Goal: Find specific page/section: Find specific page/section

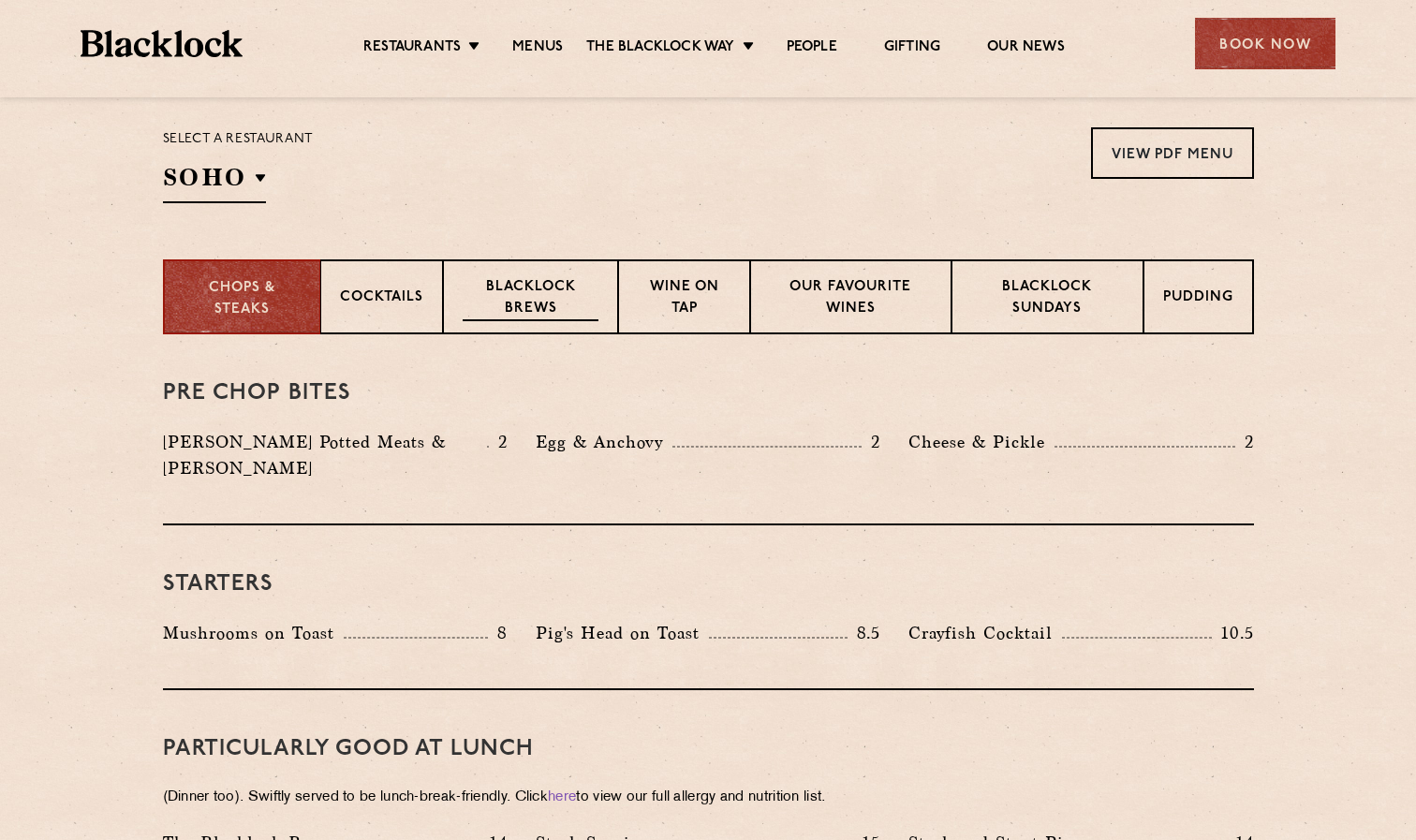
scroll to position [608, 0]
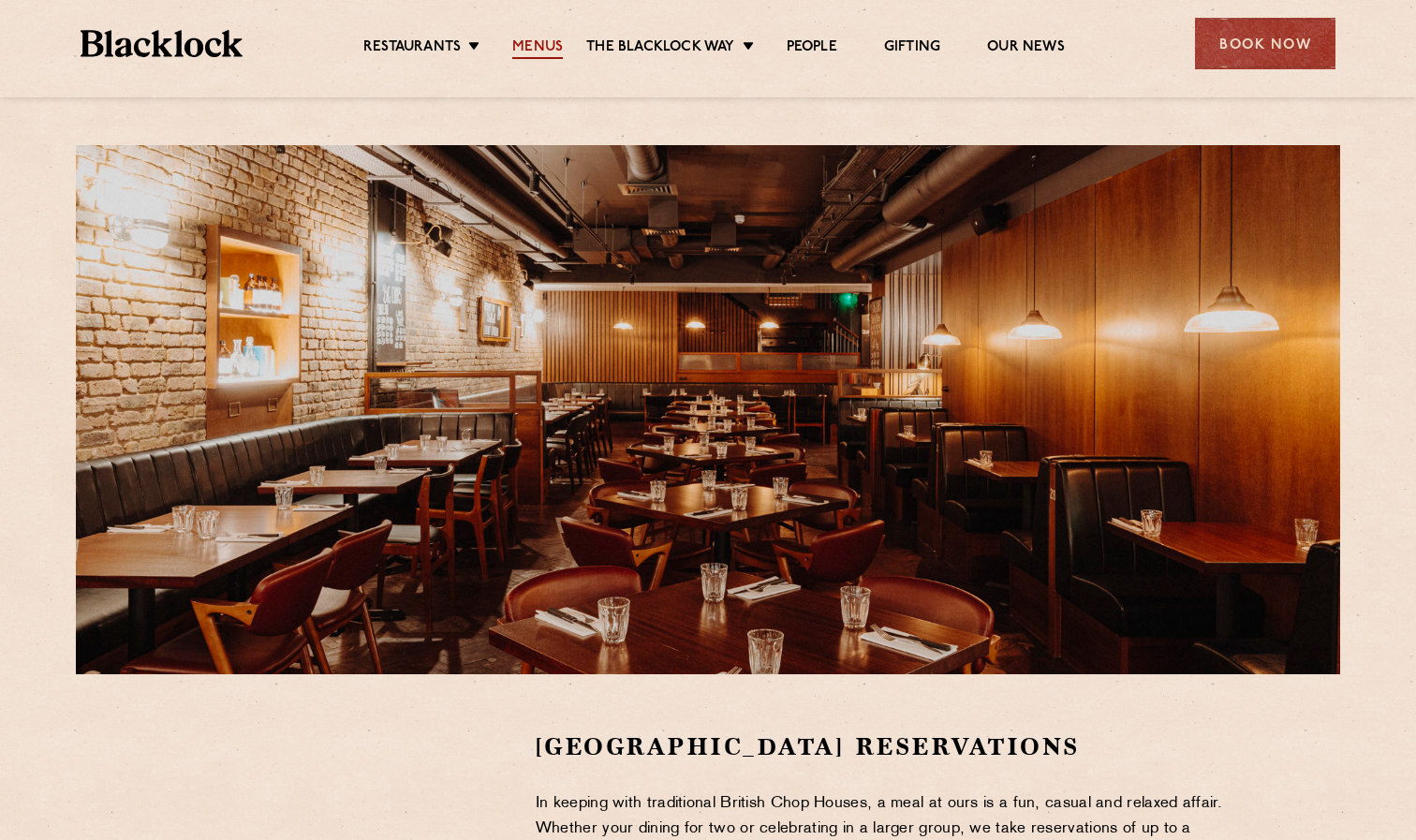
click at [547, 46] on link "Menus" at bounding box center [538, 48] width 51 height 20
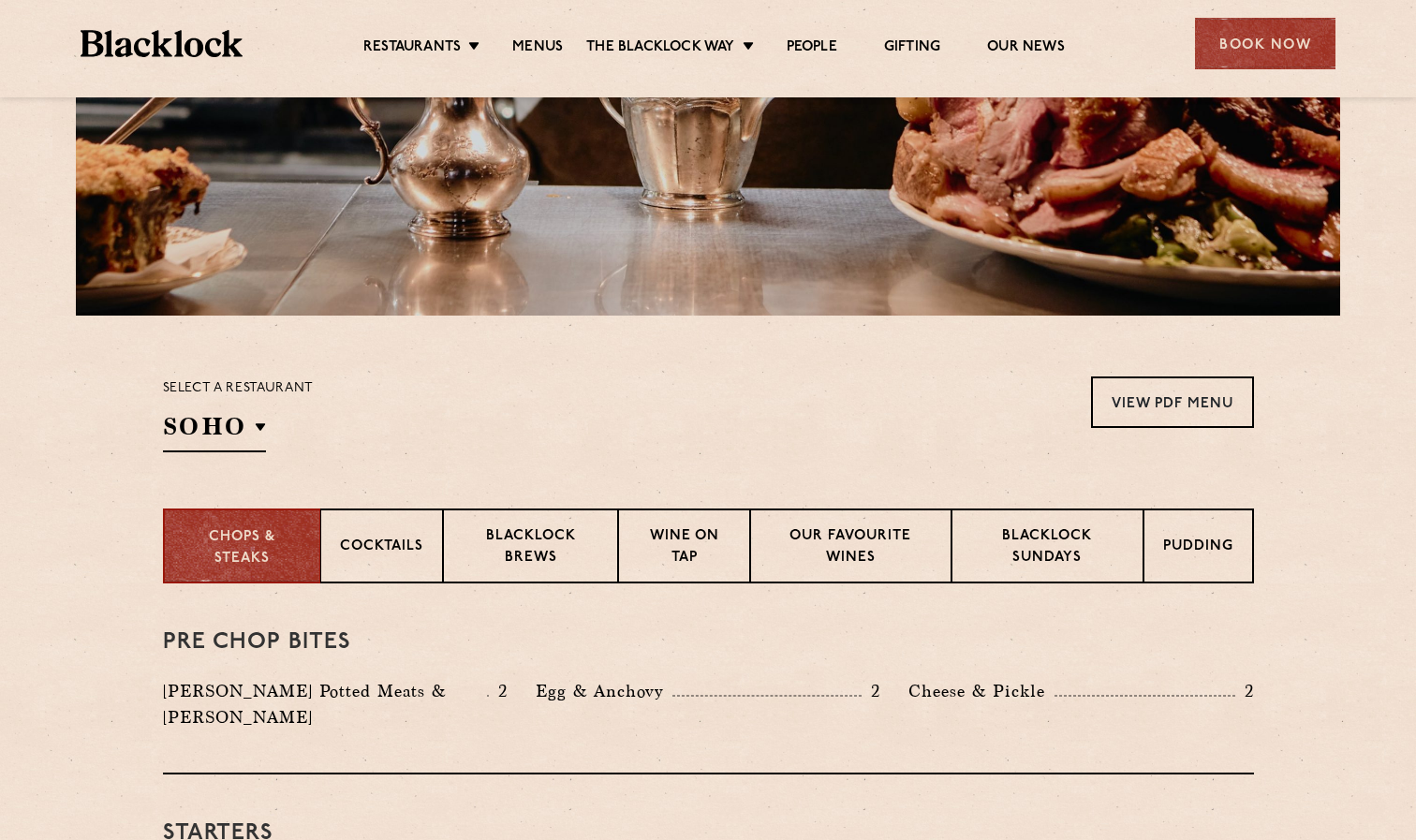
scroll to position [362, 0]
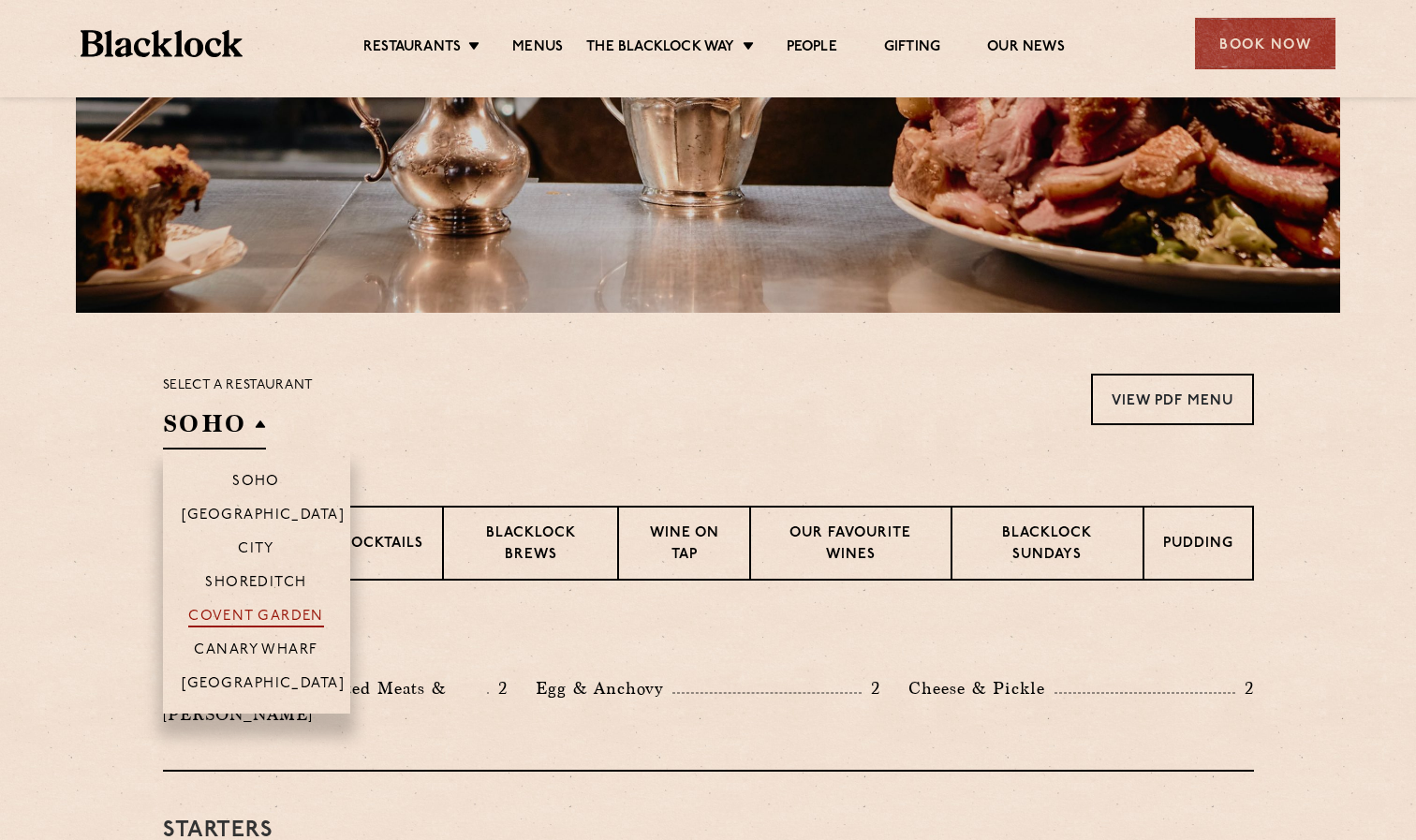
click at [261, 615] on p "Covent Garden" at bounding box center [255, 617] width 135 height 19
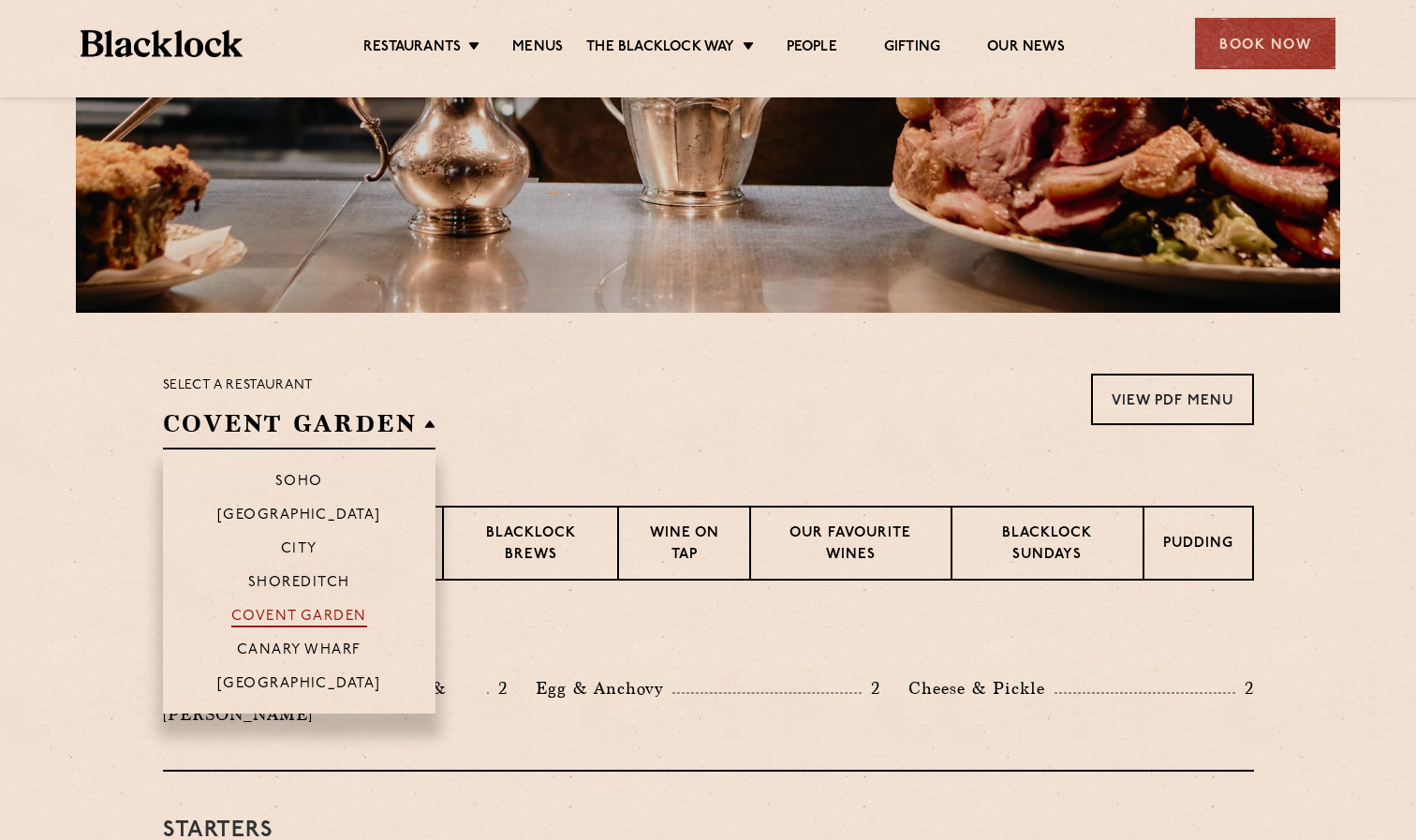
click at [258, 613] on p "Covent Garden" at bounding box center [298, 617] width 135 height 19
click at [314, 474] on p "Soho" at bounding box center [298, 482] width 48 height 19
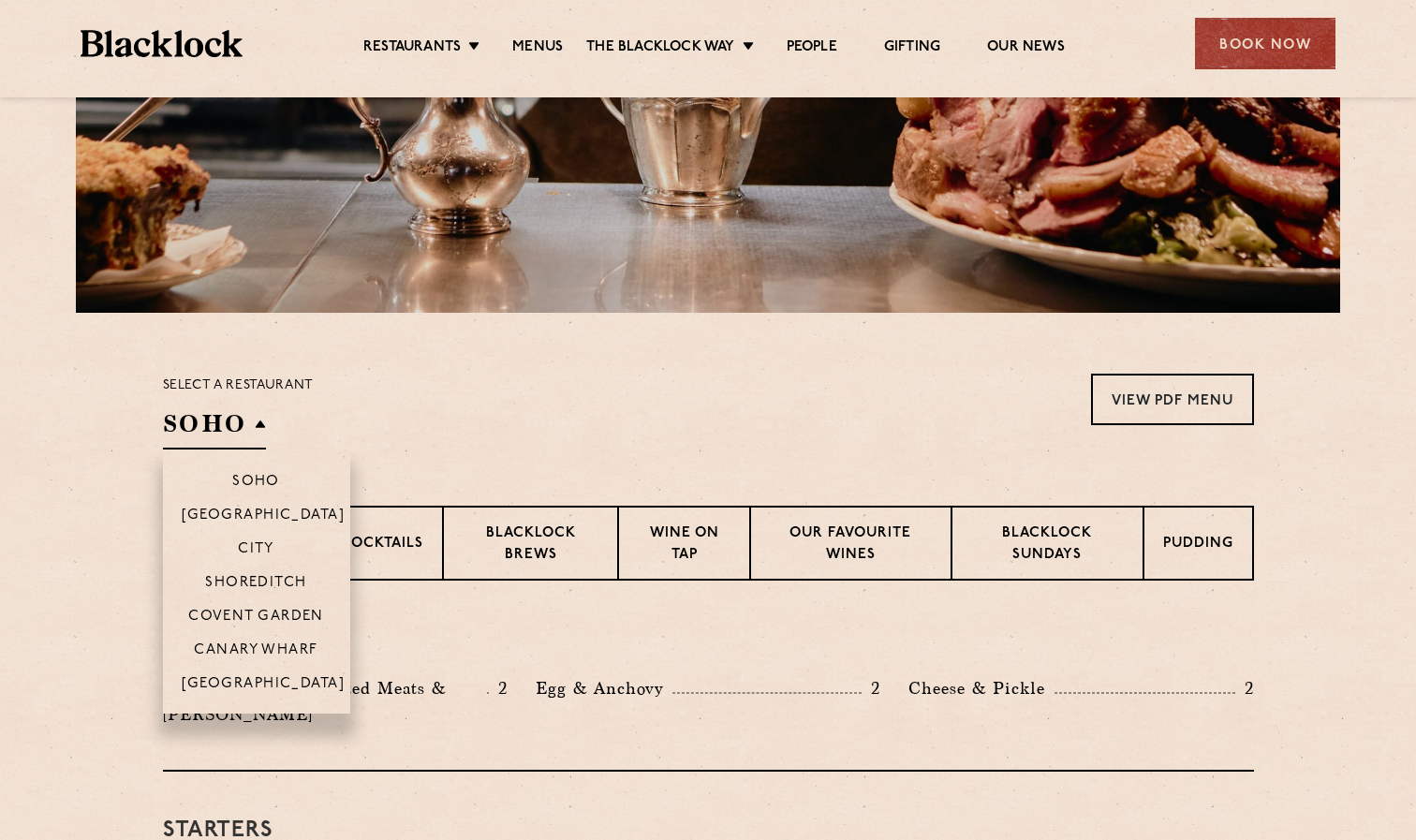
click at [253, 605] on li "Covent Garden" at bounding box center [256, 615] width 187 height 34
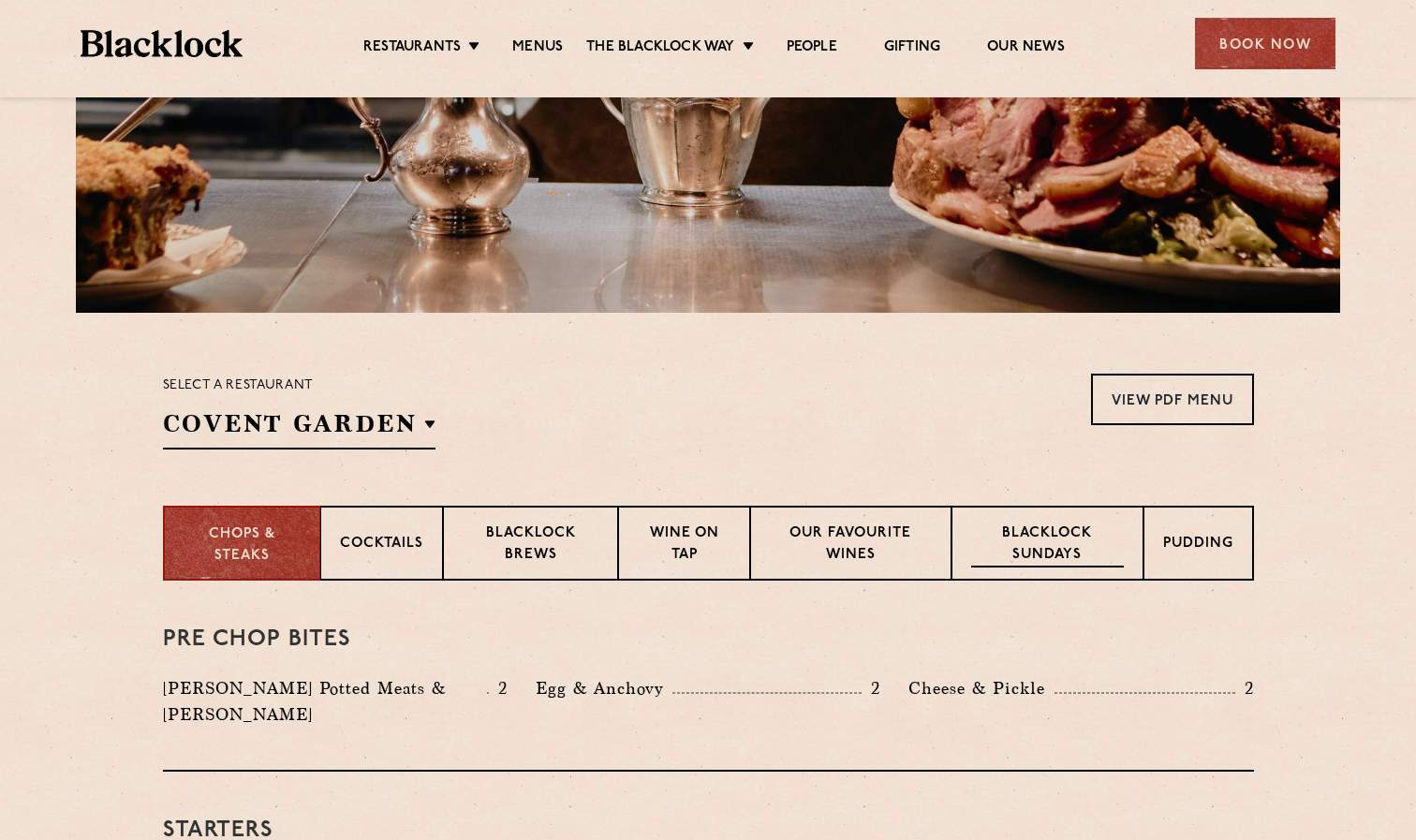
click at [1080, 526] on p "Blacklock Sundays" at bounding box center [1047, 545] width 152 height 44
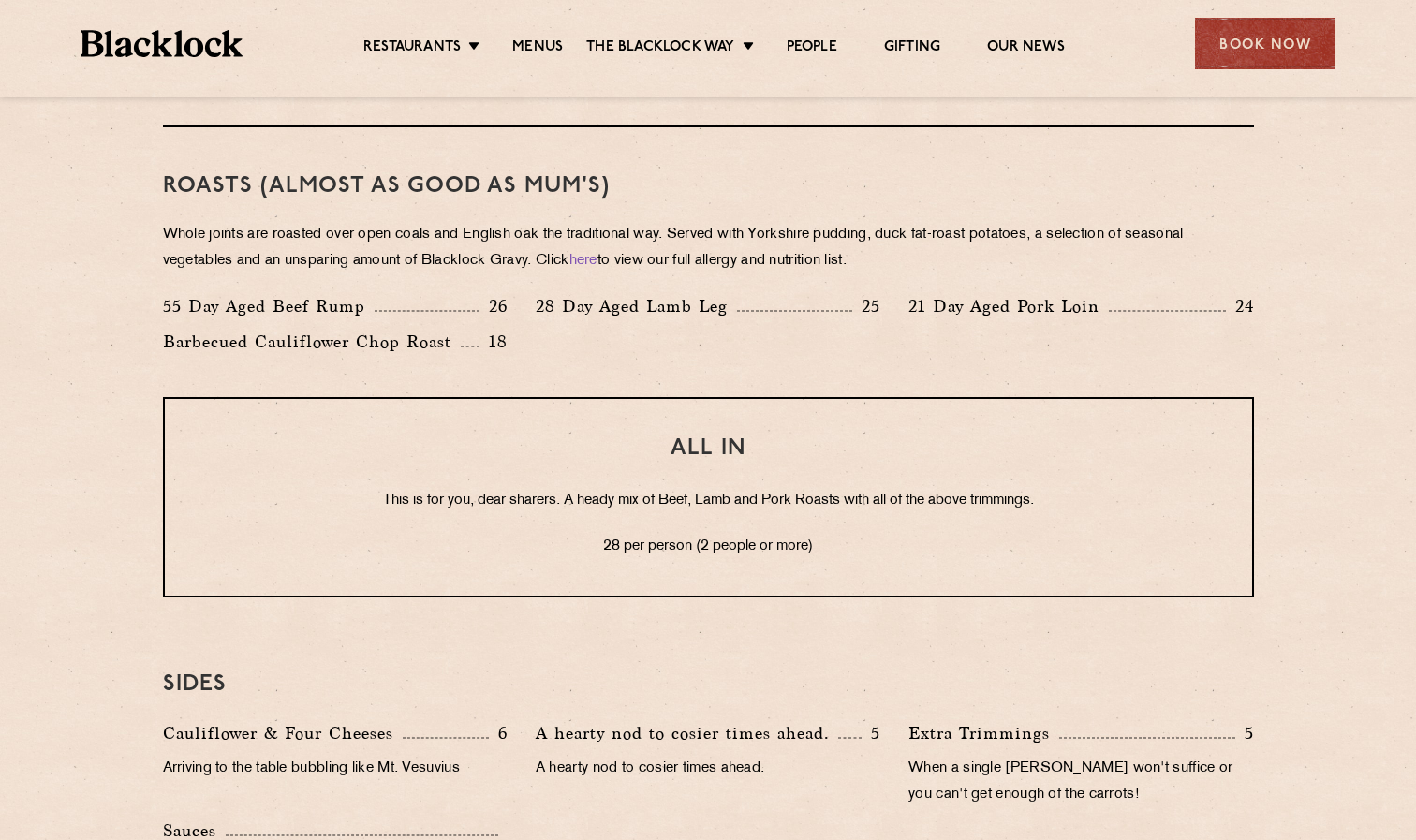
scroll to position [1381, 0]
